Goal: Information Seeking & Learning: Learn about a topic

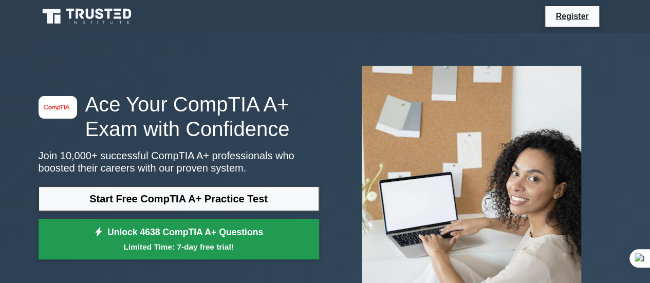
click at [187, 238] on link "Unlock 4638 CompTIA A+ Questions Limited Time: 7-day free trial!" at bounding box center [179, 239] width 281 height 41
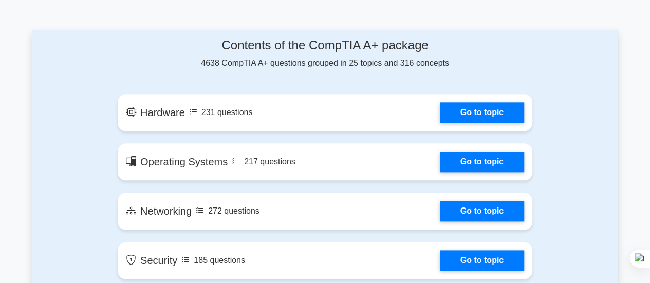
scroll to position [535, 0]
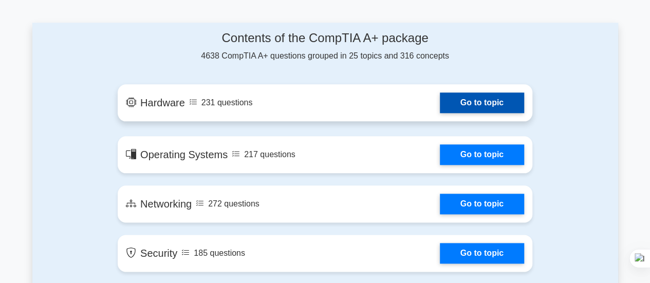
click at [477, 103] on link "Go to topic" at bounding box center [482, 103] width 84 height 21
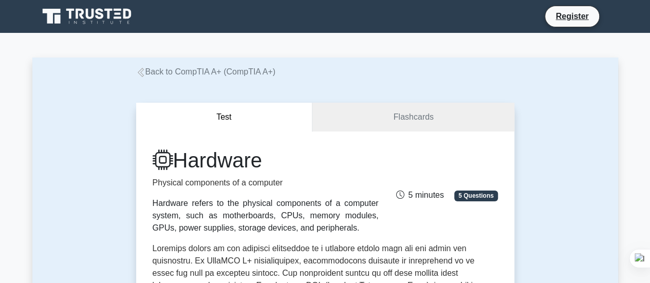
click at [650, 277] on div at bounding box center [650, 141] width 1 height 283
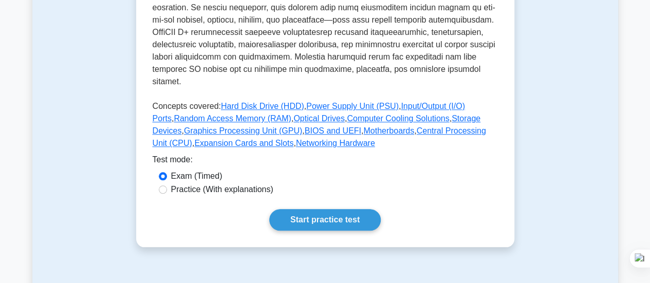
scroll to position [445, 0]
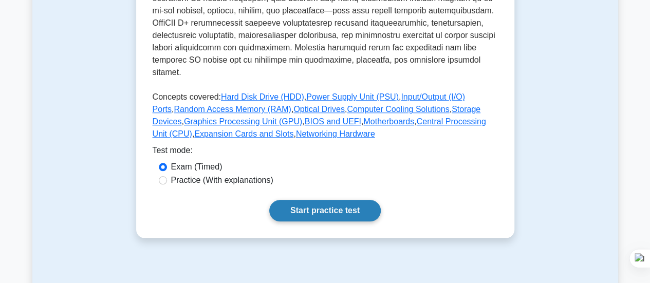
click at [354, 200] on link "Start practice test" at bounding box center [325, 211] width 112 height 22
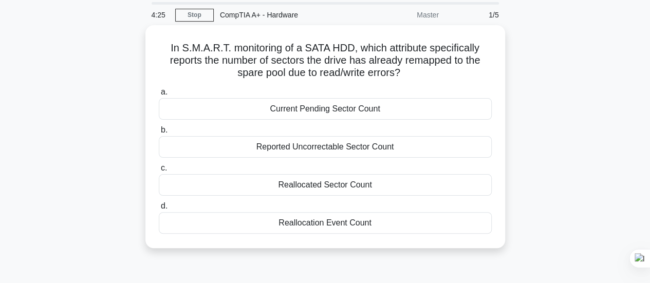
scroll to position [41, 0]
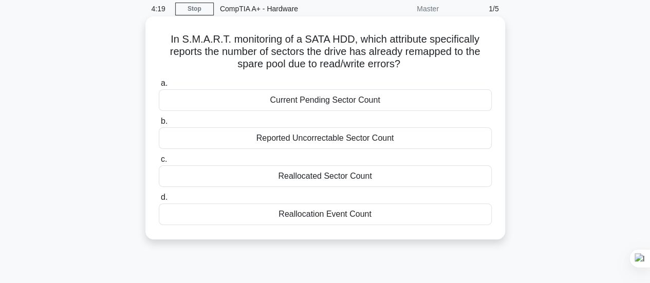
click at [382, 140] on div "Reported Uncorrectable Sector Count" at bounding box center [325, 139] width 333 height 22
click at [159, 125] on input "b. Reported Uncorrectable Sector Count" at bounding box center [159, 121] width 0 height 7
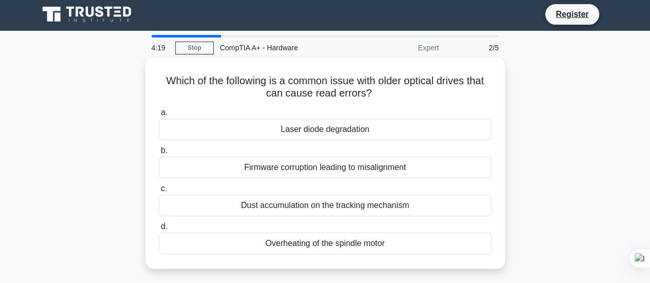
scroll to position [0, 0]
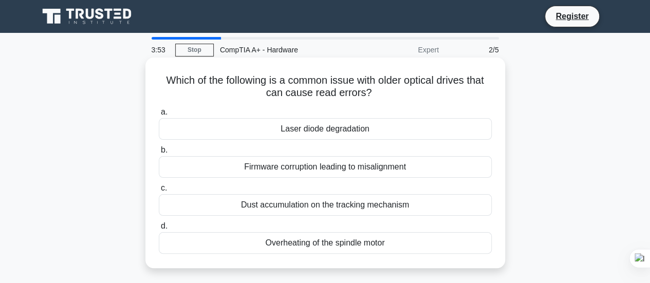
click at [351, 130] on div "Laser diode degradation" at bounding box center [325, 129] width 333 height 22
click at [159, 116] on input "a. Laser diode degradation" at bounding box center [159, 112] width 0 height 7
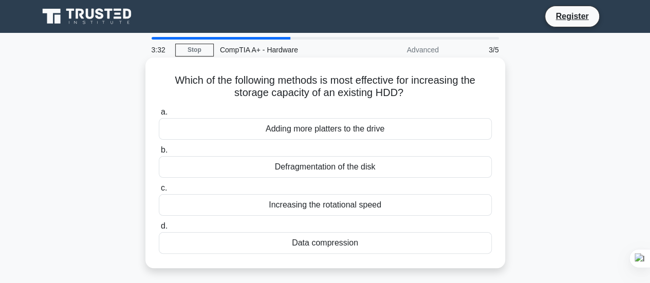
click at [310, 165] on div "Defragmentation of the disk" at bounding box center [325, 167] width 333 height 22
click at [159, 154] on input "b. Defragmentation of the disk" at bounding box center [159, 150] width 0 height 7
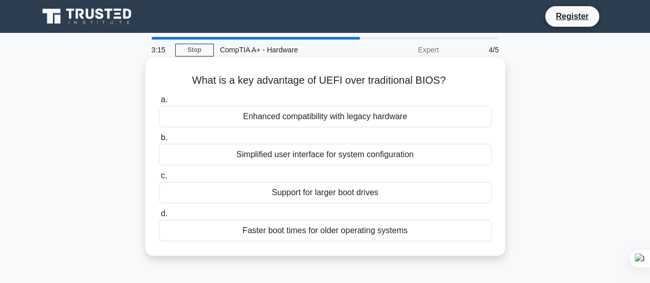
click at [271, 234] on div "Faster boot times for older operating systems" at bounding box center [325, 231] width 333 height 22
click at [159, 217] on input "d. Faster boot times for older operating systems" at bounding box center [159, 214] width 0 height 7
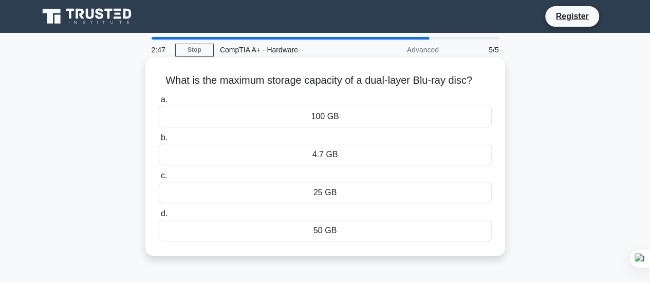
click at [307, 194] on div "25 GB" at bounding box center [325, 193] width 333 height 22
click at [159, 179] on input "c. 25 GB" at bounding box center [159, 176] width 0 height 7
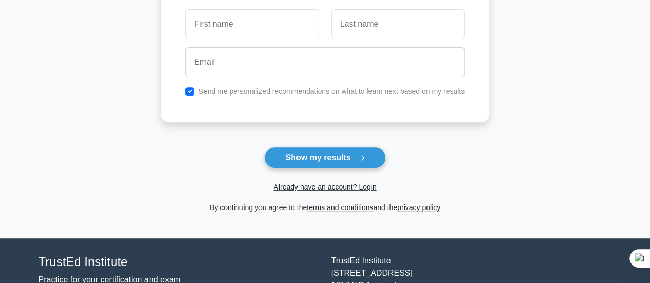
scroll to position [171, 0]
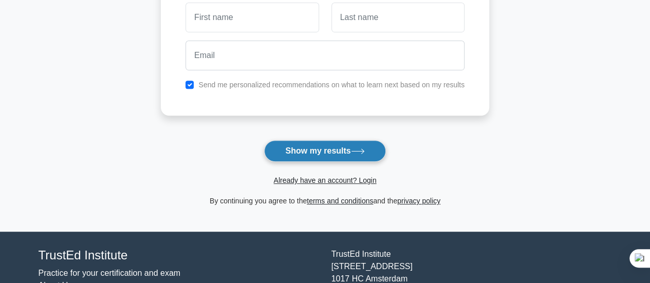
click at [306, 148] on button "Show my results" at bounding box center [324, 151] width 121 height 22
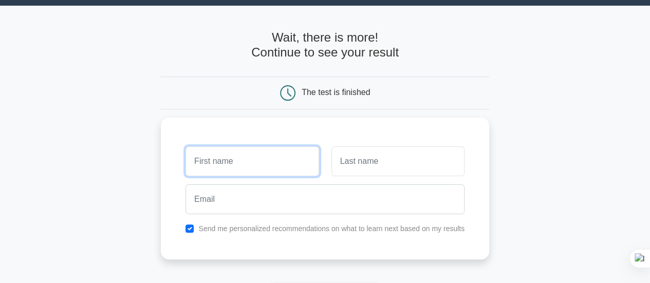
scroll to position [0, 0]
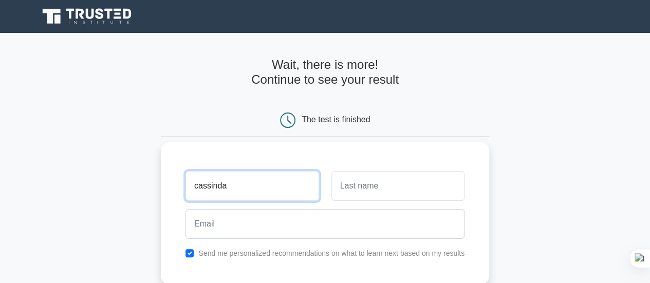
type input "cassinda"
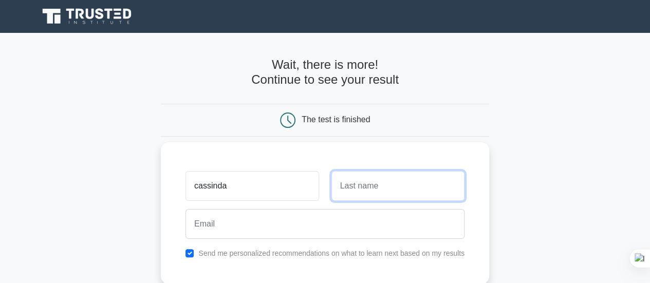
click at [373, 185] on input "text" at bounding box center [398, 186] width 133 height 30
type input "calei"
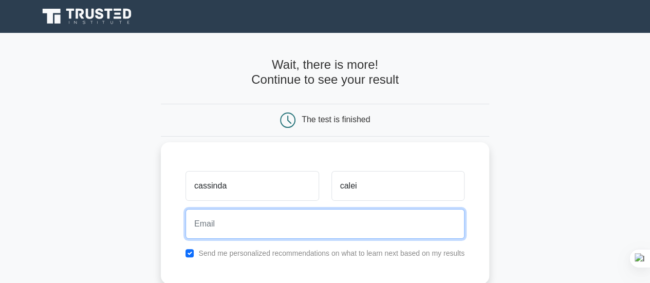
click at [355, 220] on input "email" at bounding box center [325, 224] width 279 height 30
type input "[EMAIL_ADDRESS][DOMAIN_NAME]"
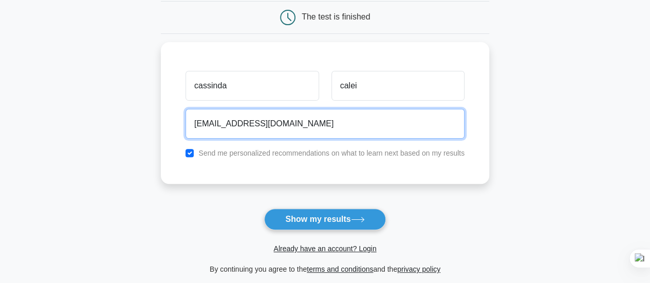
scroll to position [151, 0]
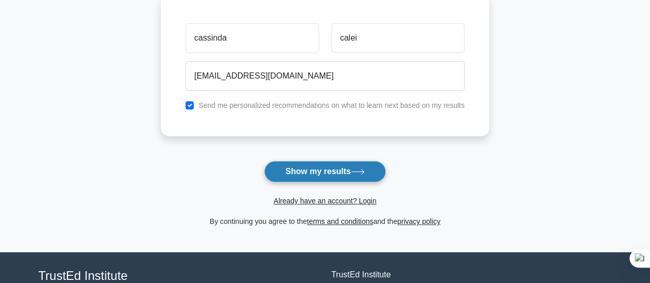
click at [310, 169] on button "Show my results" at bounding box center [324, 172] width 121 height 22
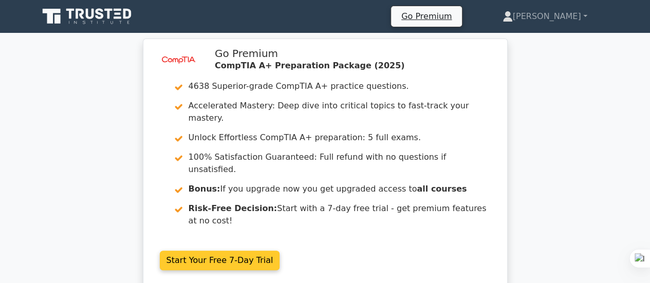
click at [204, 251] on link "Start Your Free 7-Day Trial" at bounding box center [220, 261] width 120 height 20
